Goal: Information Seeking & Learning: Learn about a topic

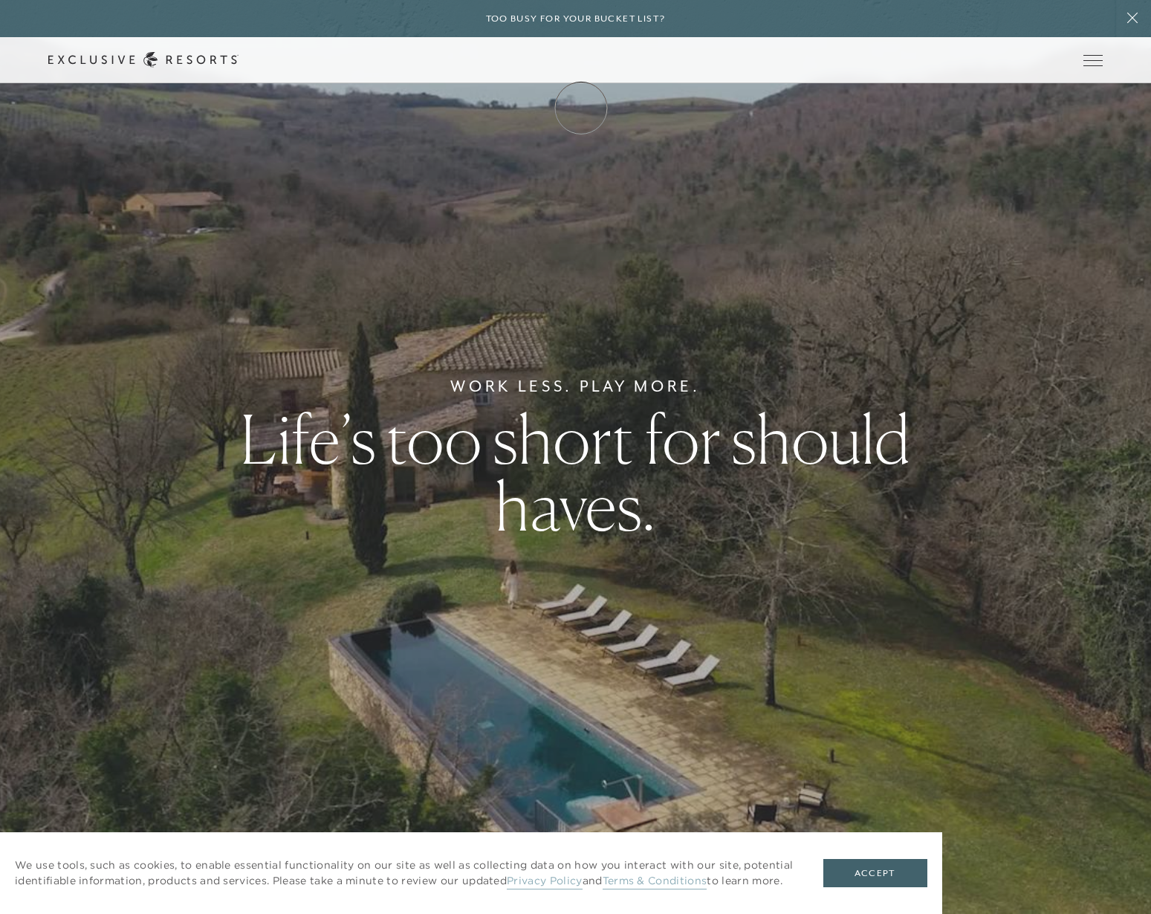
click at [0, 0] on link "Membership" at bounding box center [0, 0] width 0 height 0
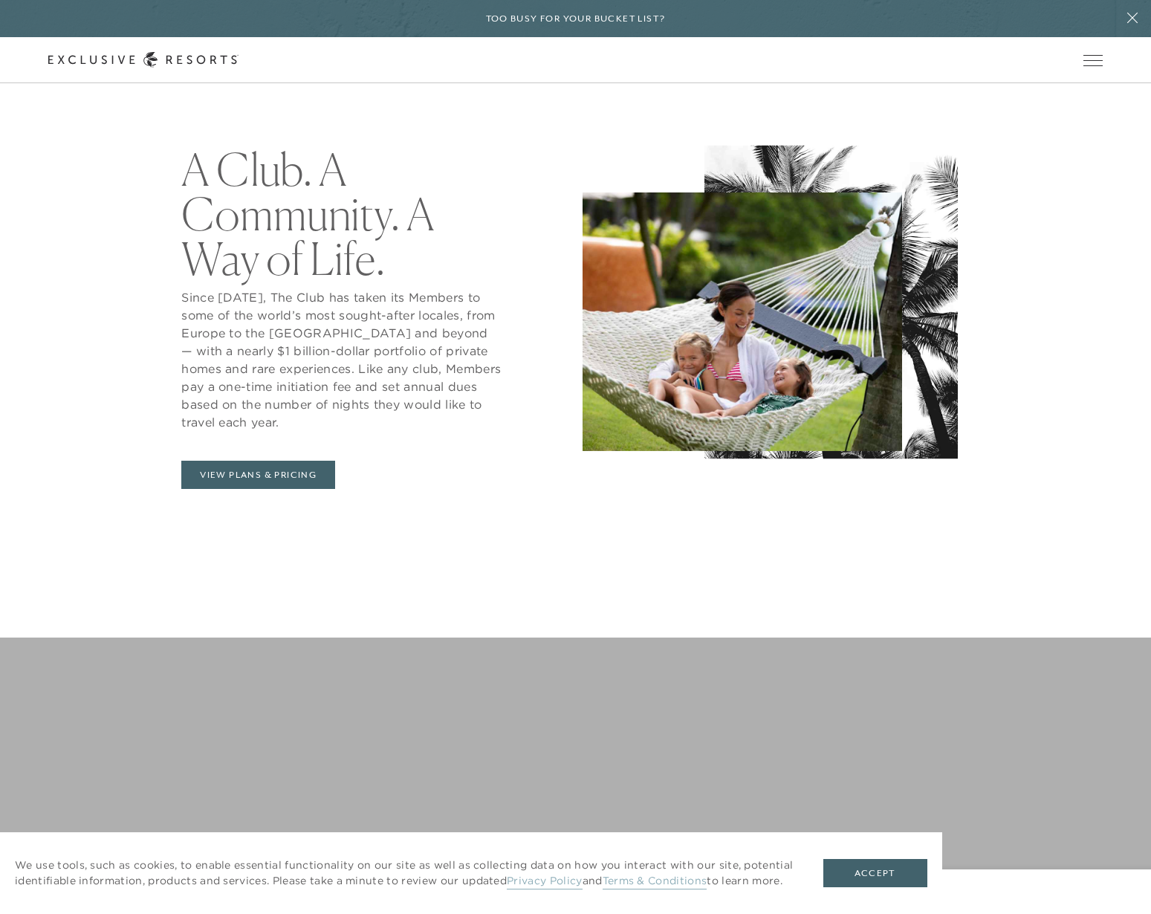
scroll to position [916, 0]
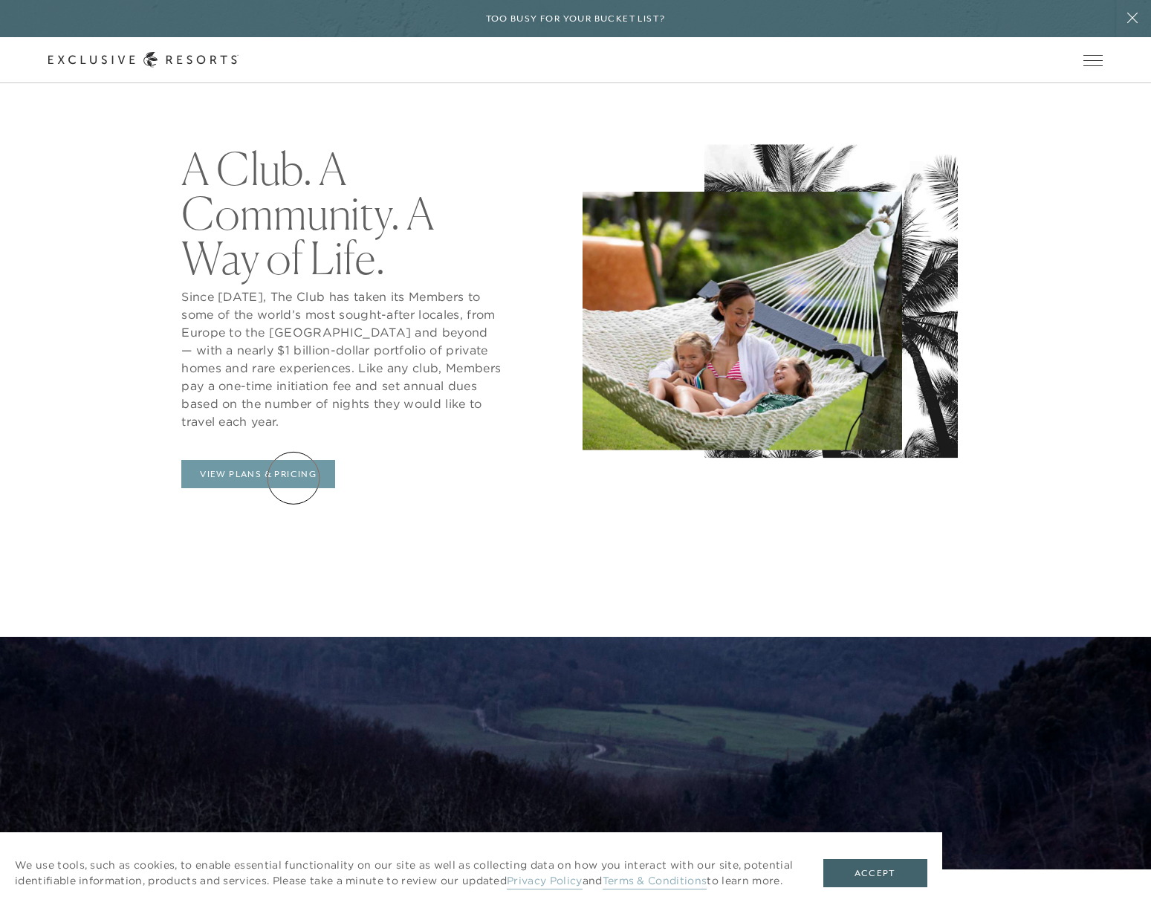
click at [293, 478] on link "View Plans & Pricing" at bounding box center [258, 474] width 154 height 28
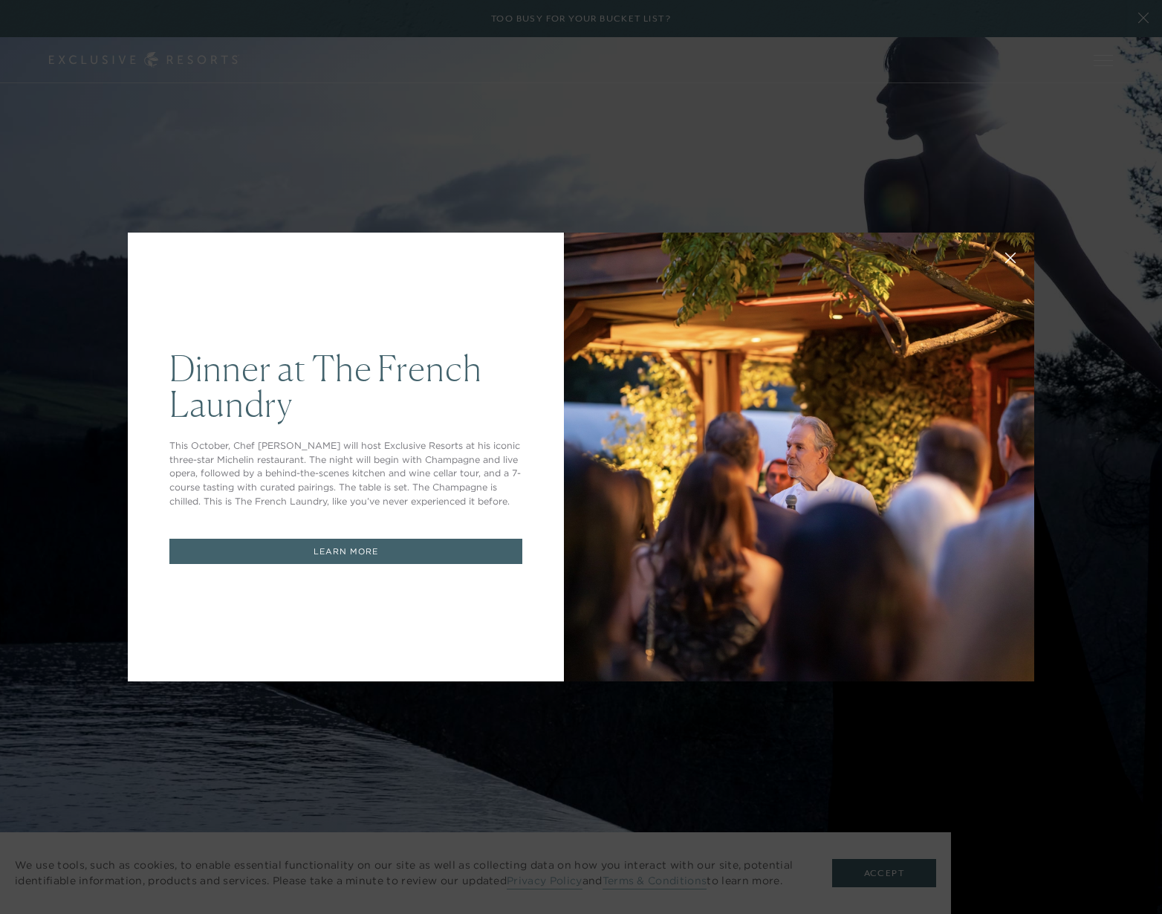
drag, startPoint x: 434, startPoint y: 710, endPoint x: 770, endPoint y: 749, distance: 338.8
click at [770, 749] on div "Dinner at The [GEOGRAPHIC_DATA] This October, Chef [PERSON_NAME] will host Excl…" at bounding box center [581, 457] width 1162 height 914
click at [1006, 256] on icon at bounding box center [1011, 258] width 10 height 10
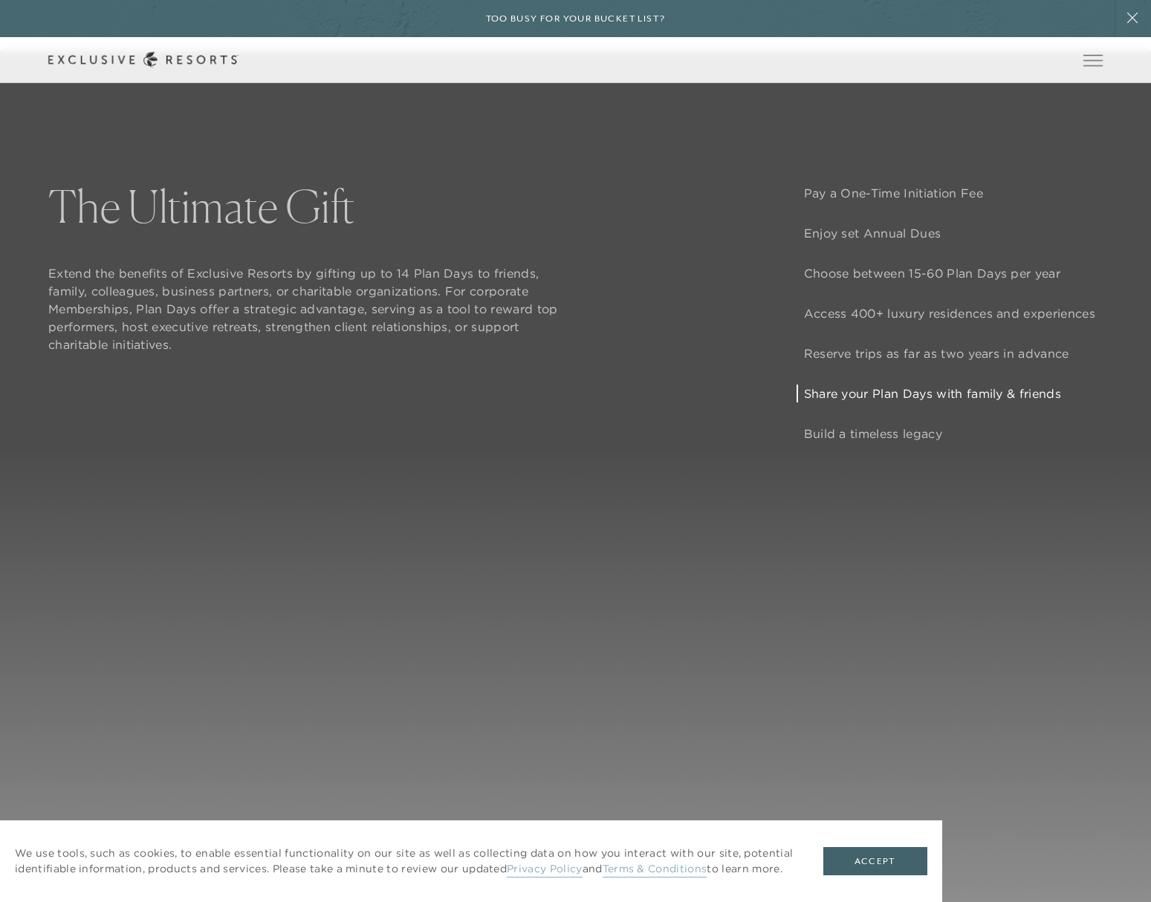
scroll to position [1484, 0]
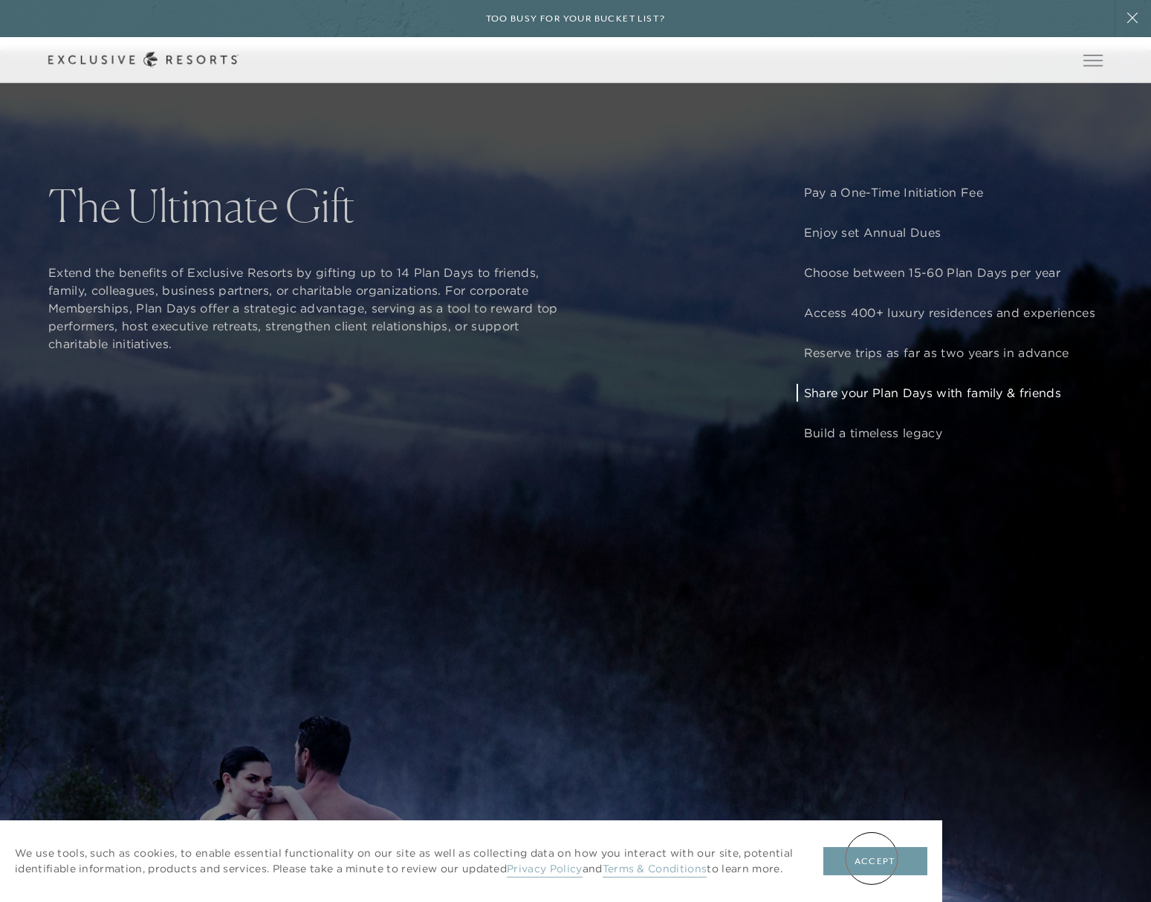
click at [871, 859] on button "Accept" at bounding box center [875, 862] width 104 height 28
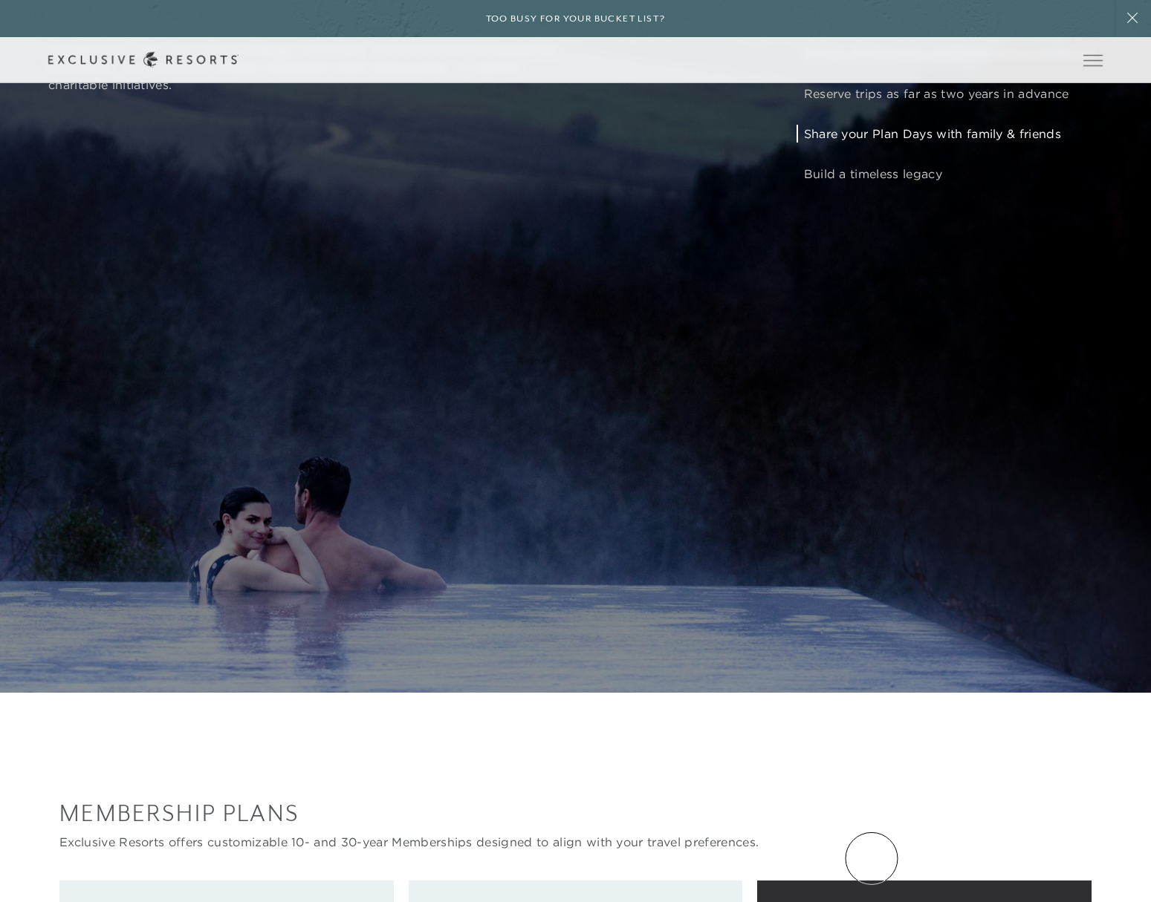
scroll to position [1744, 0]
click at [1119, 580] on div "How It Works Like any country club, you’ll pay a one-time initiation fee and An…" at bounding box center [575, 241] width 1151 height 902
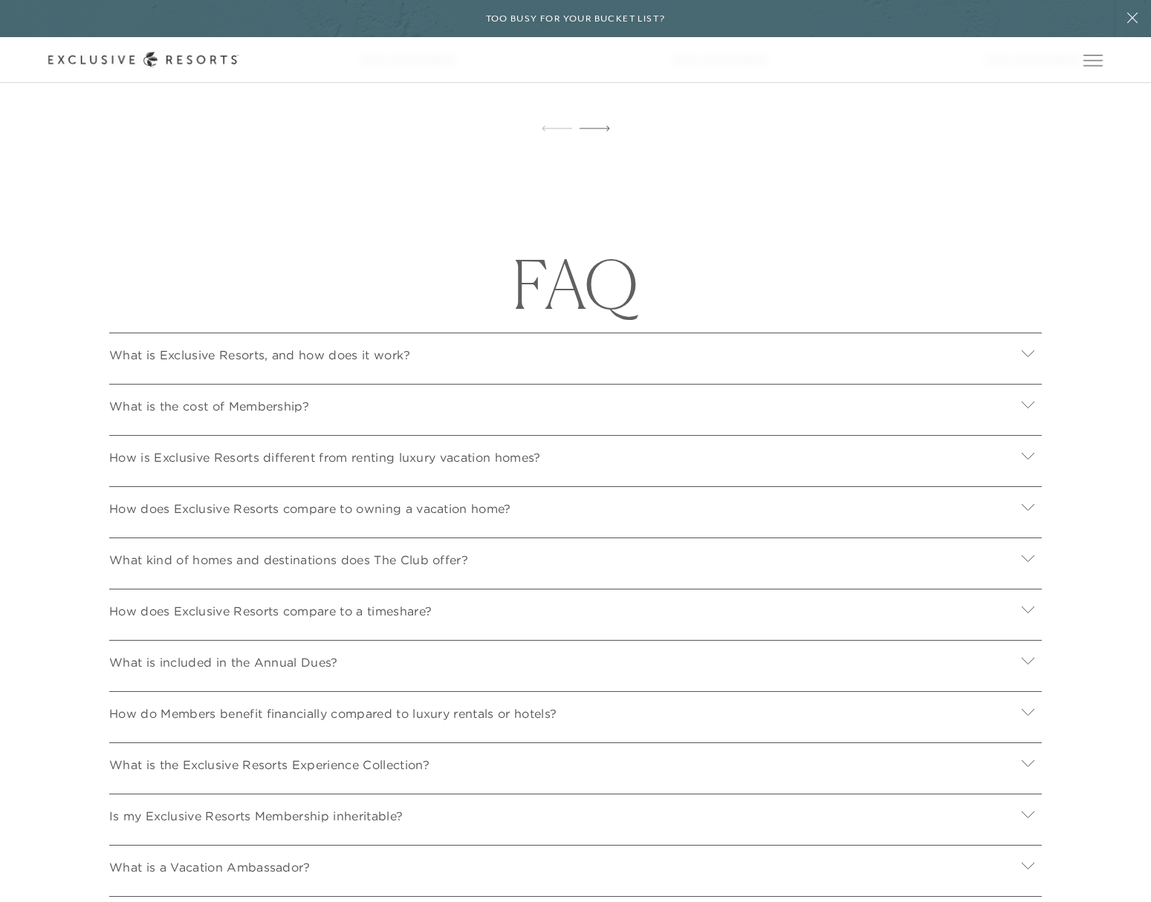
scroll to position [5898, 0]
click at [274, 414] on p "What is the cost of Membership?" at bounding box center [209, 406] width 200 height 18
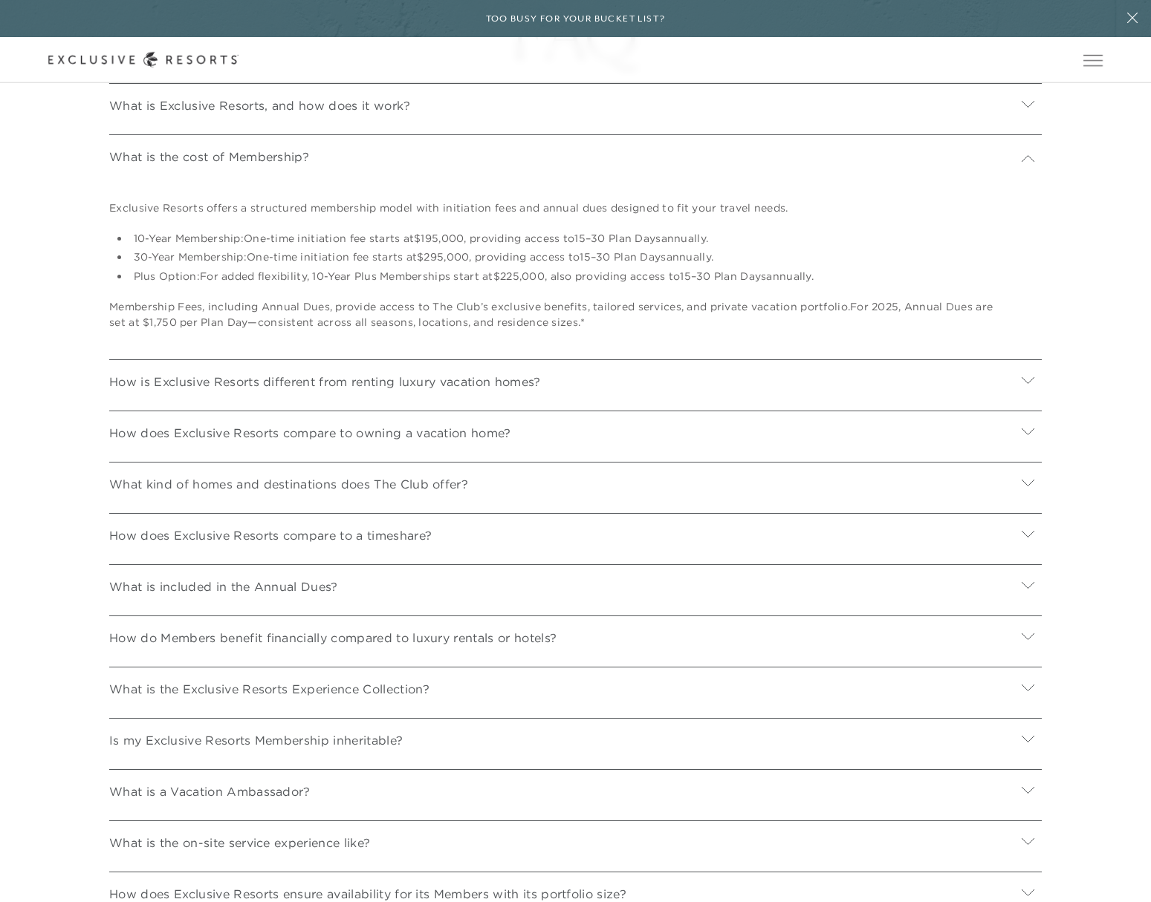
scroll to position [6147, 0]
click at [283, 595] on p "What is included in the Annual Dues?" at bounding box center [223, 586] width 229 height 18
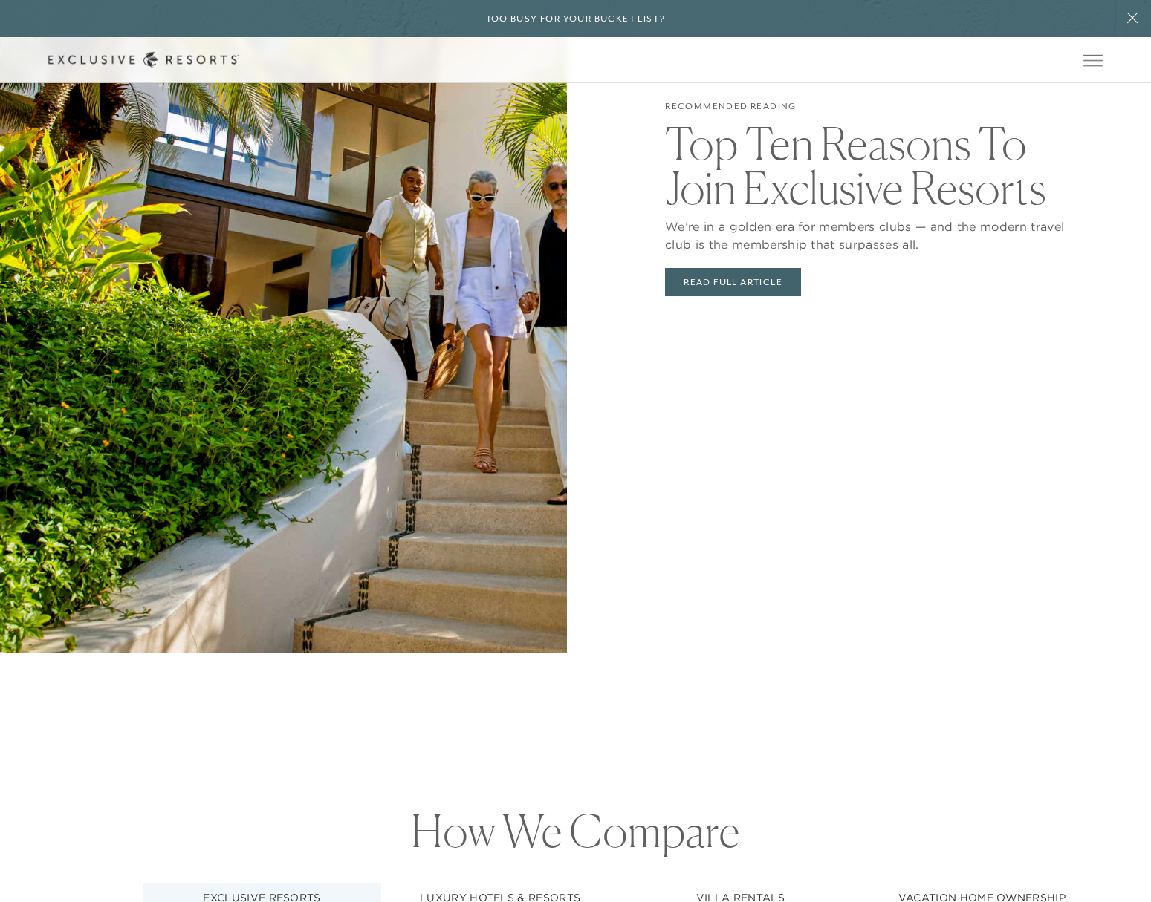
scroll to position [3888, 0]
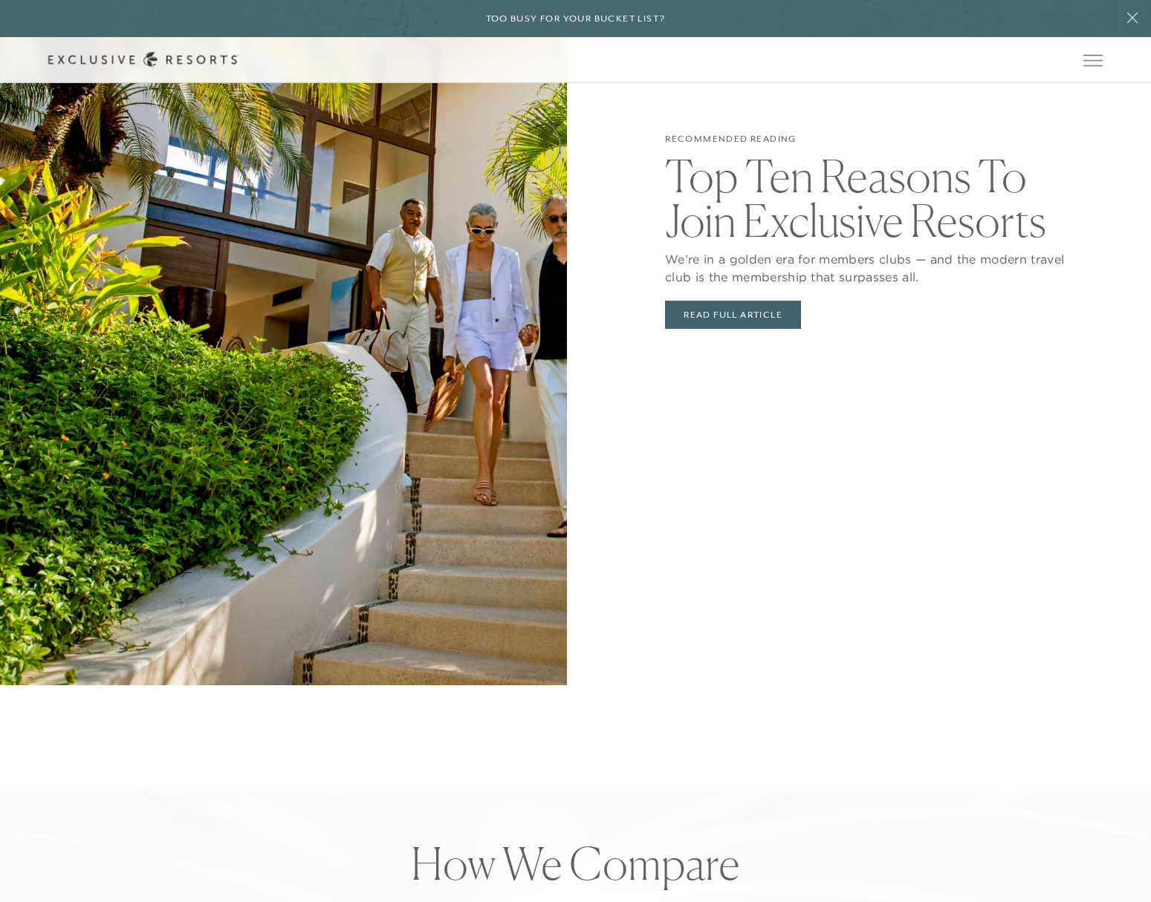
click at [0, 0] on link "How it works" at bounding box center [0, 0] width 0 height 0
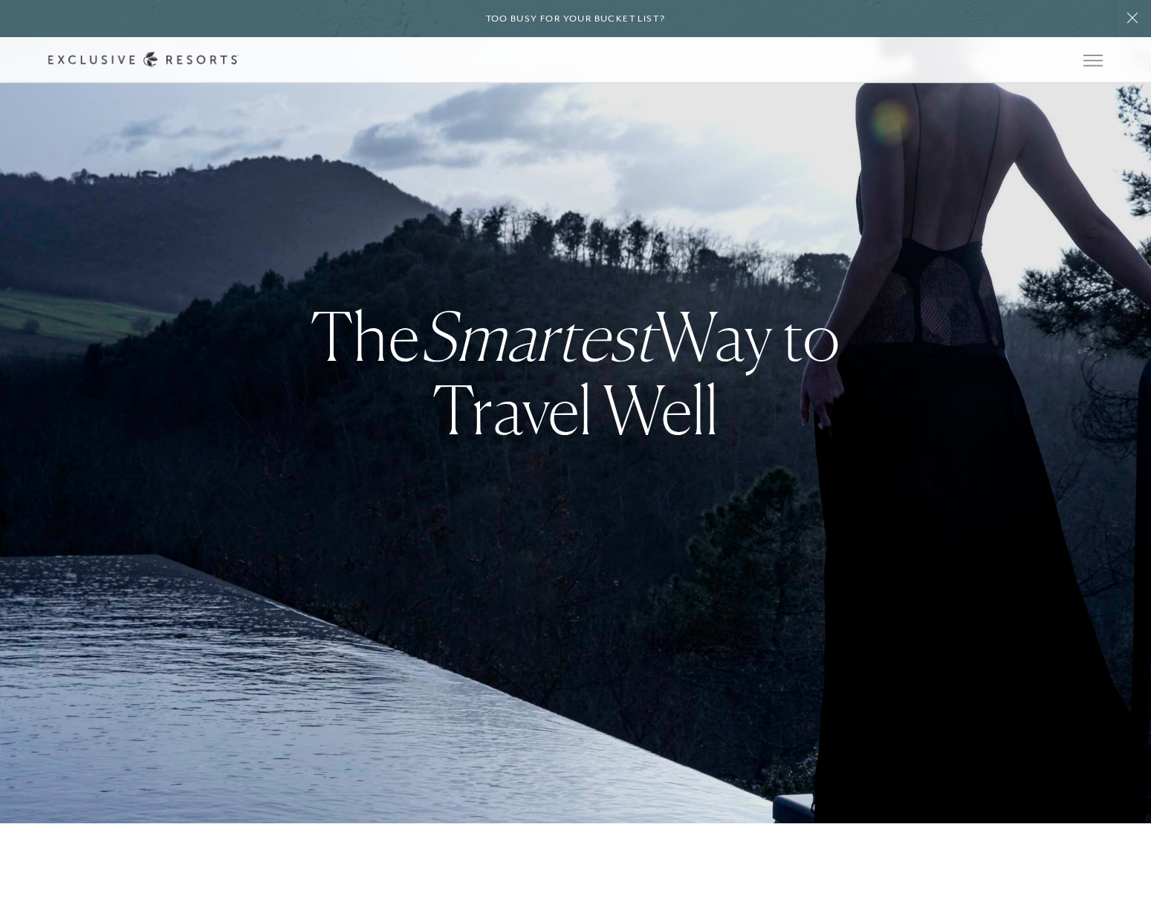
scroll to position [0, 11]
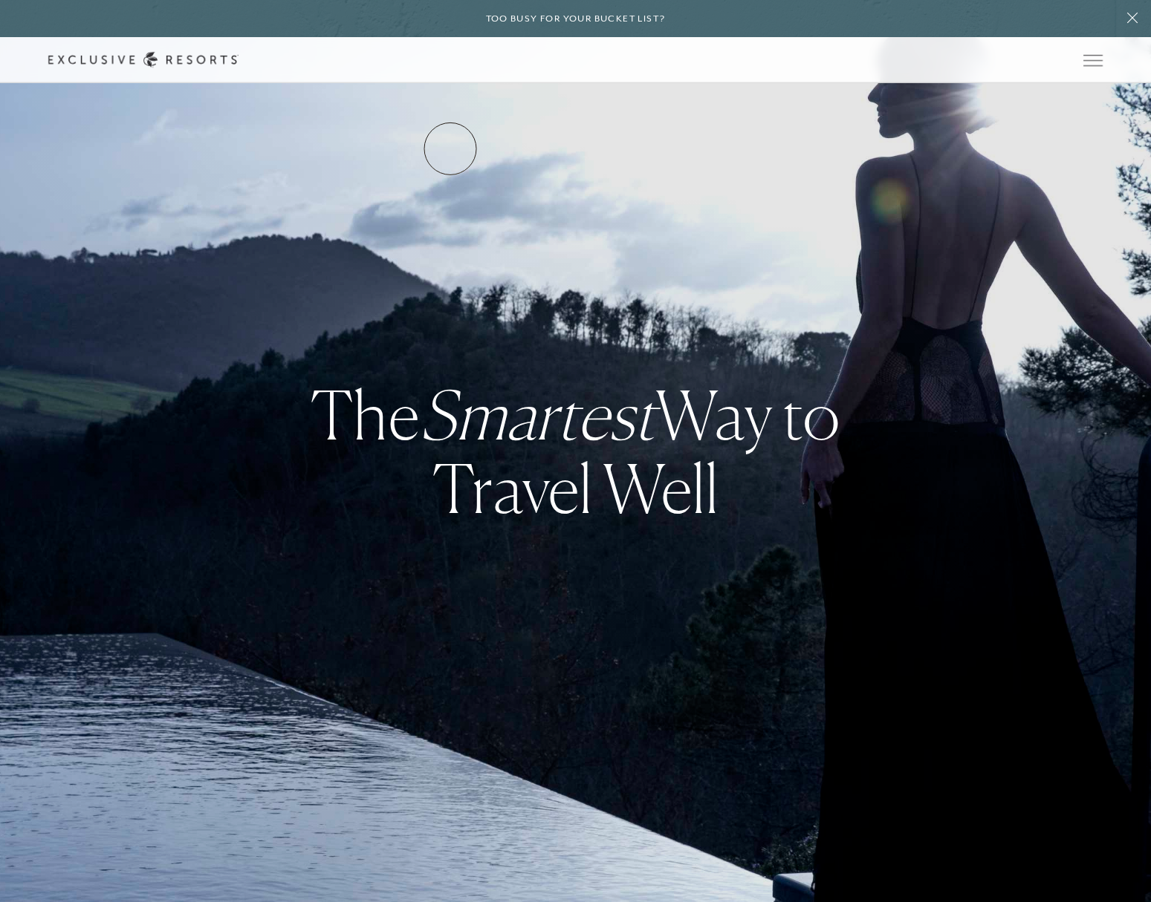
click at [0, 0] on link "Residence Collection" at bounding box center [0, 0] width 0 height 0
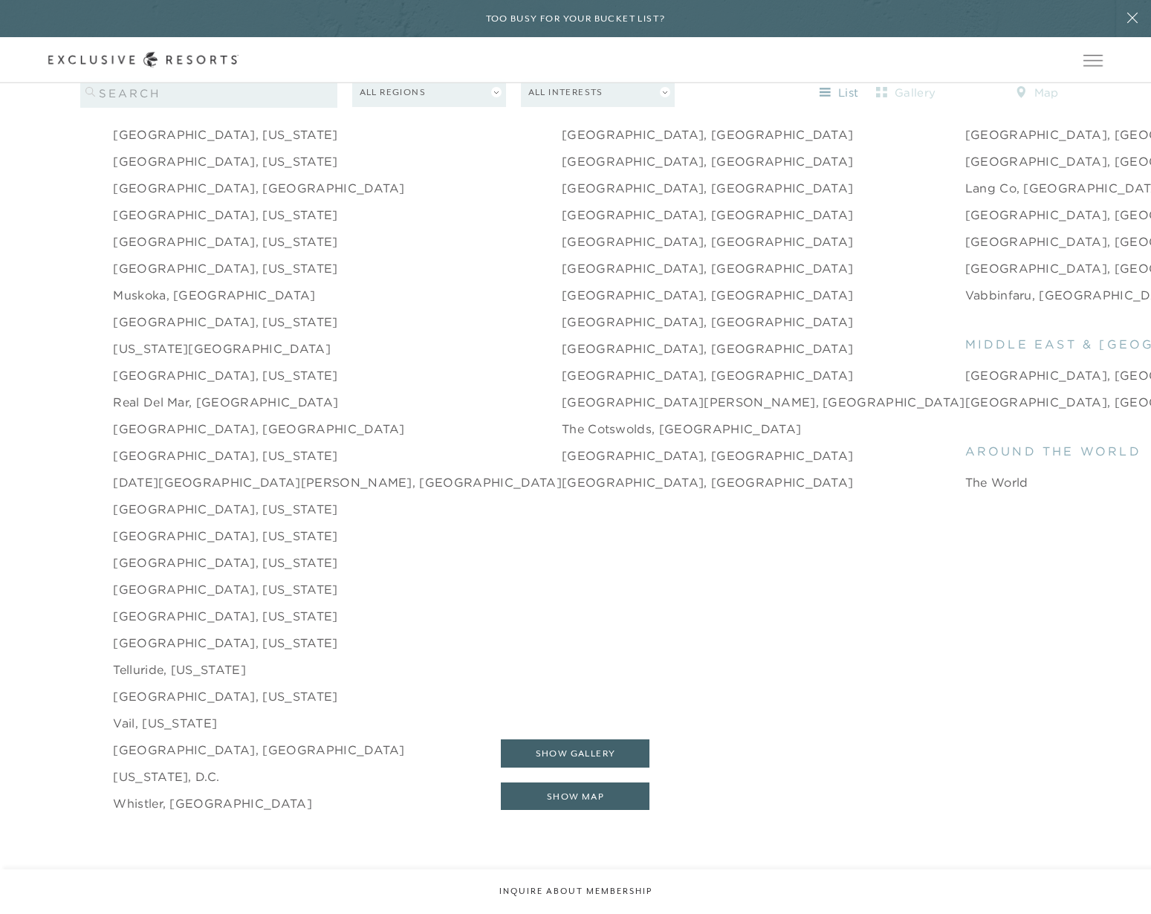
scroll to position [2372, 0]
click at [215, 633] on link "[GEOGRAPHIC_DATA], [US_STATE]" at bounding box center [225, 642] width 224 height 18
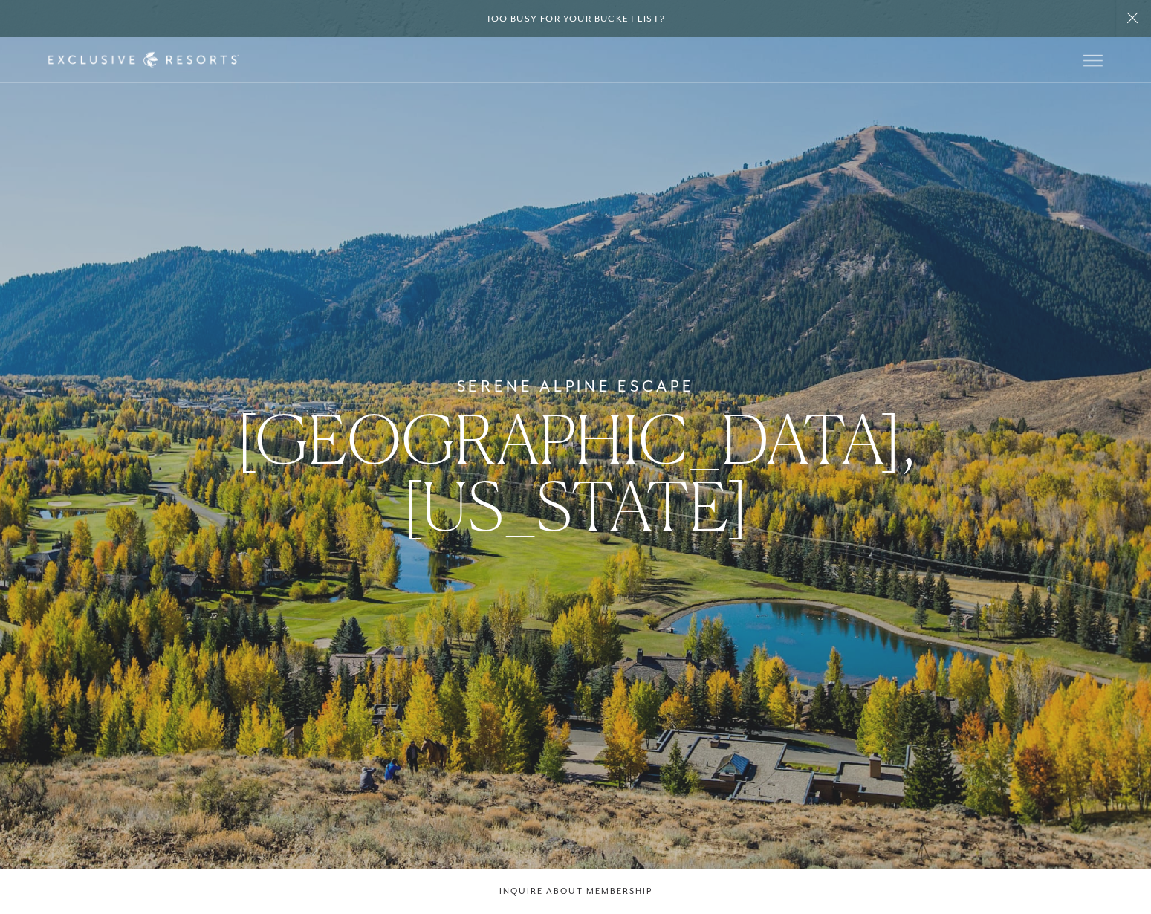
click at [212, 630] on div "Serene Alpine Escape [GEOGRAPHIC_DATA], [US_STATE]" at bounding box center [575, 457] width 1151 height 914
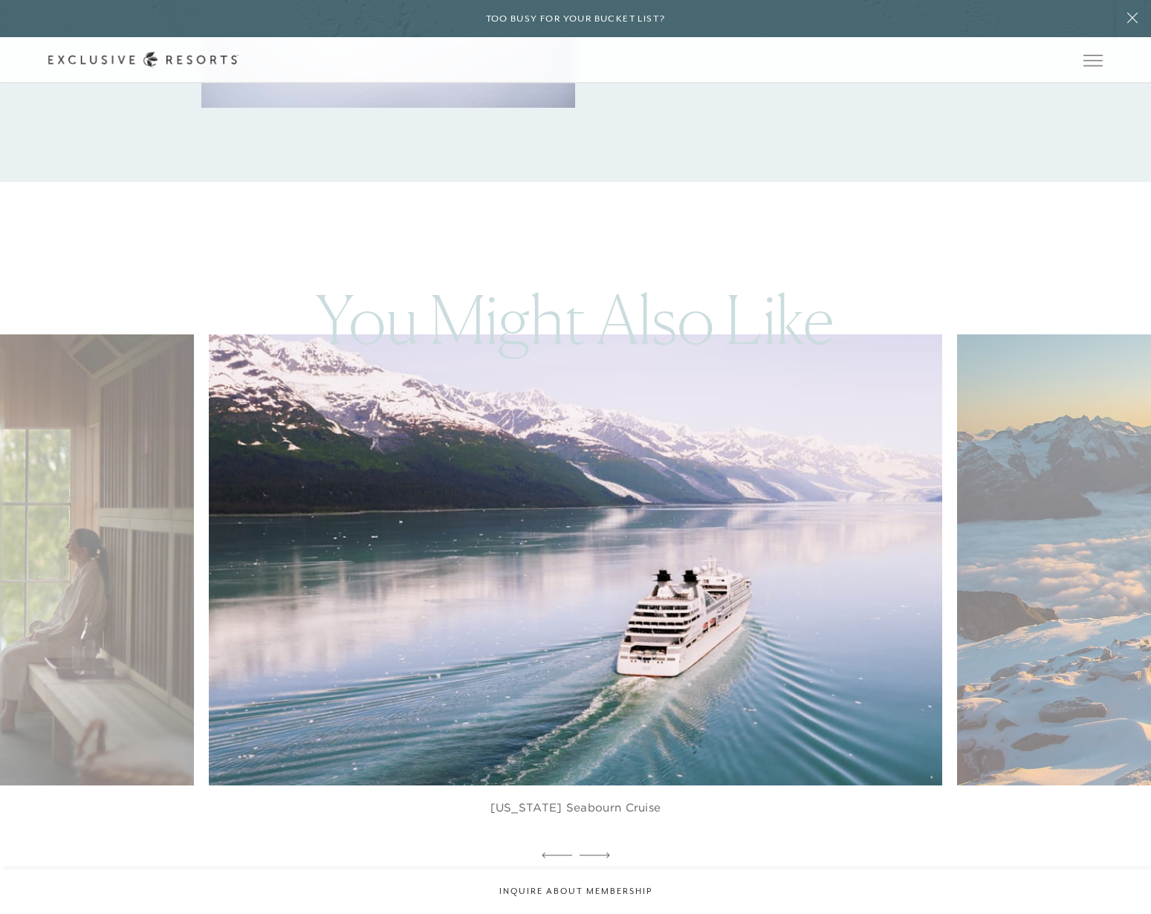
scroll to position [3372, 0]
click at [900, 570] on img at bounding box center [599, 558] width 807 height 497
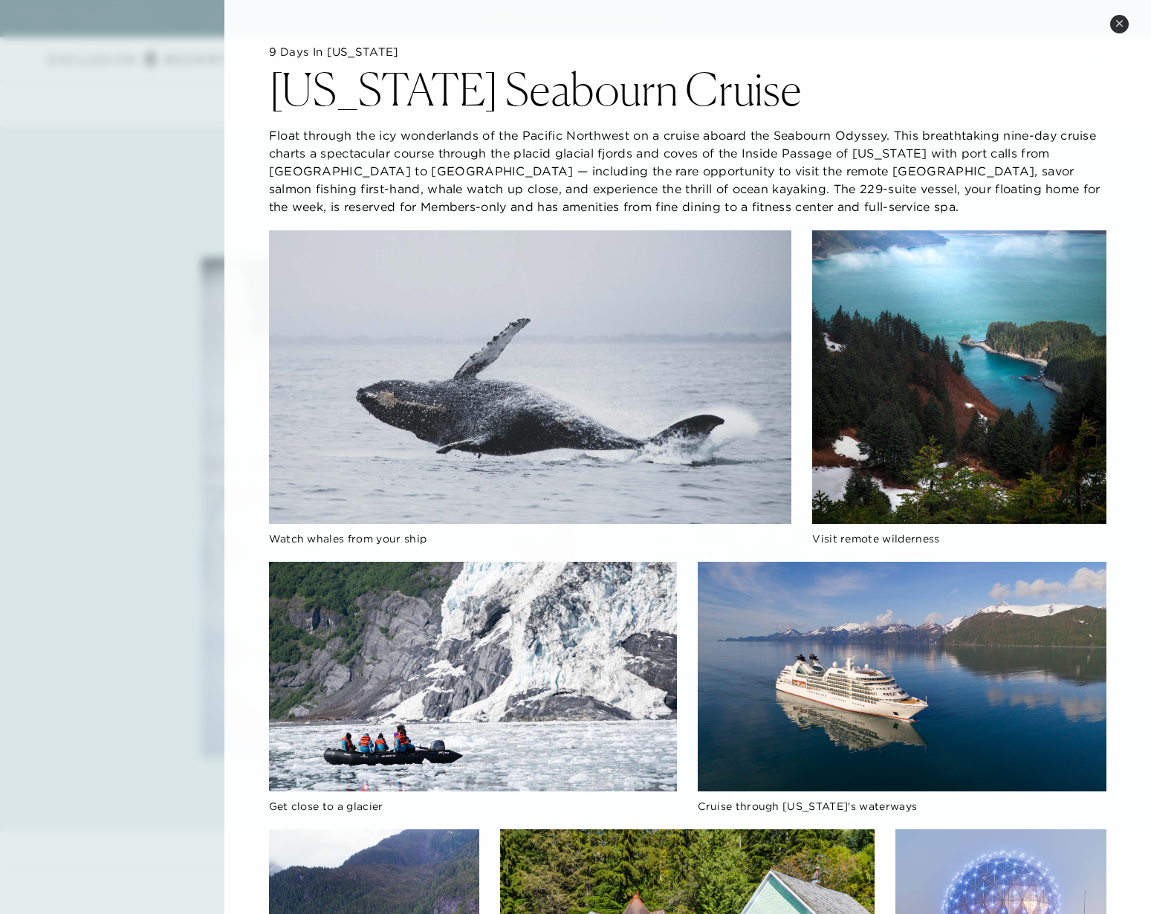
scroll to position [2720, 0]
click at [192, 108] on div at bounding box center [575, 457] width 1151 height 914
